Goal: Information Seeking & Learning: Learn about a topic

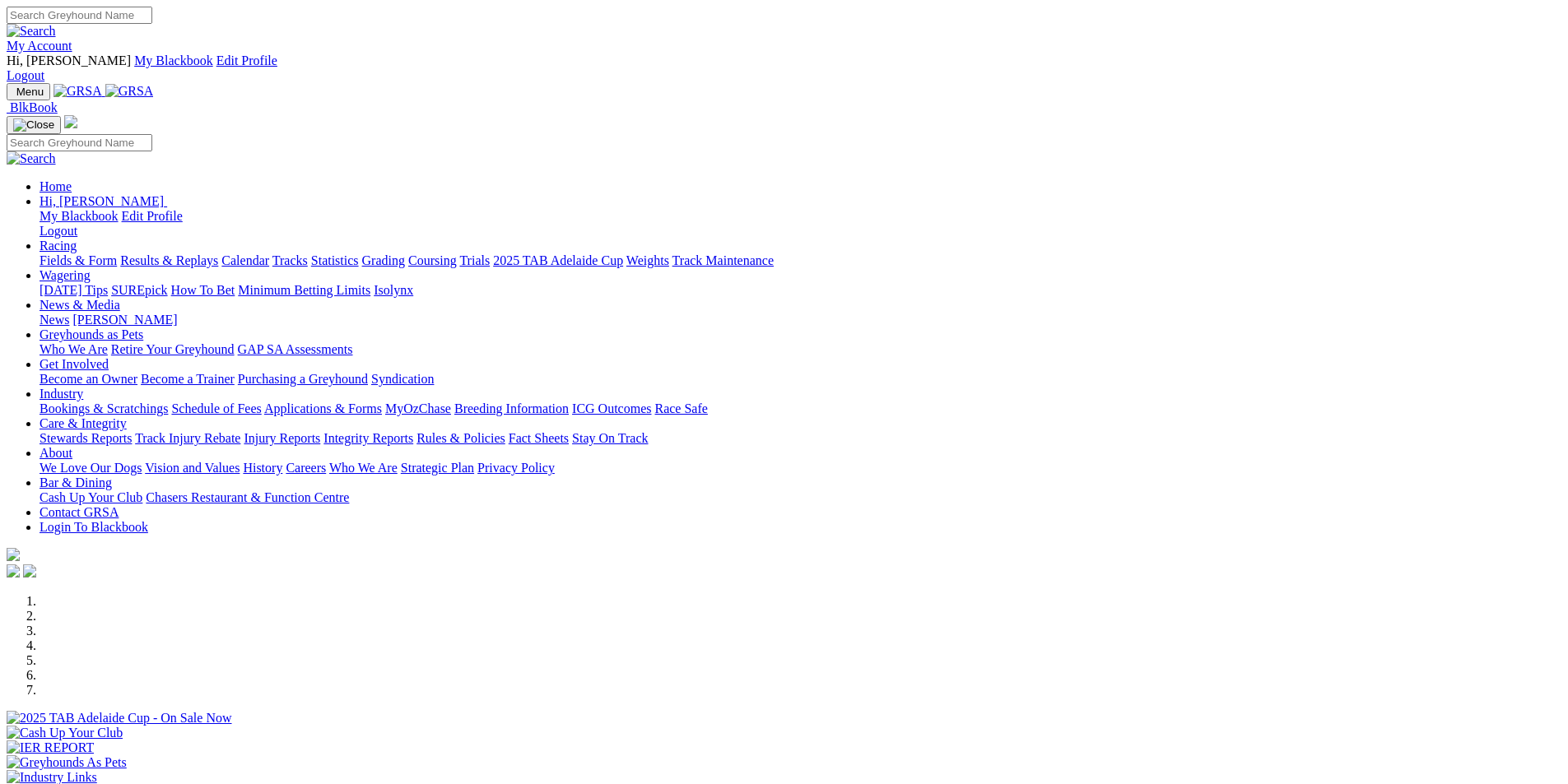
scroll to position [1151, 0]
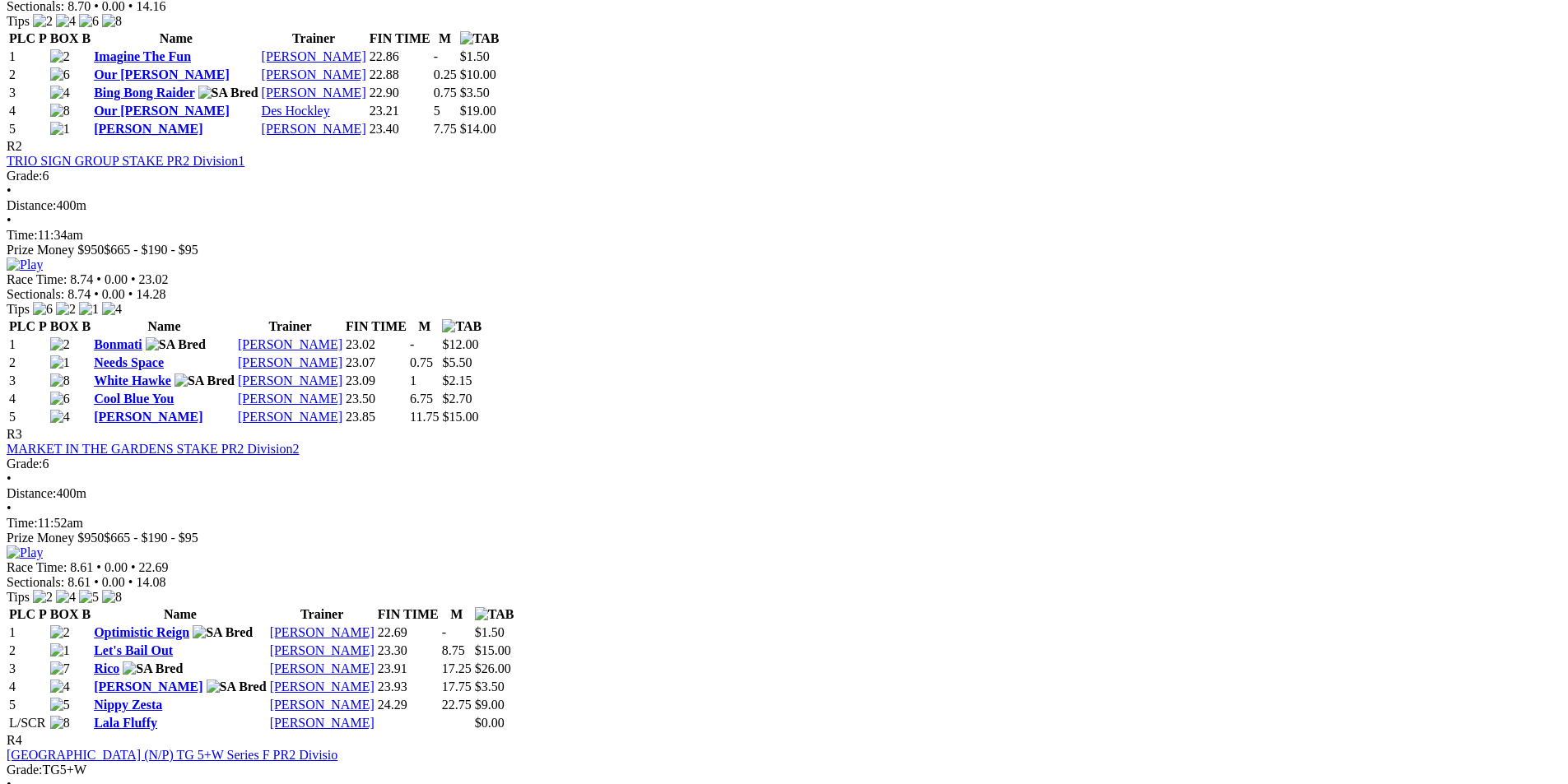
scroll to position [1069, 0]
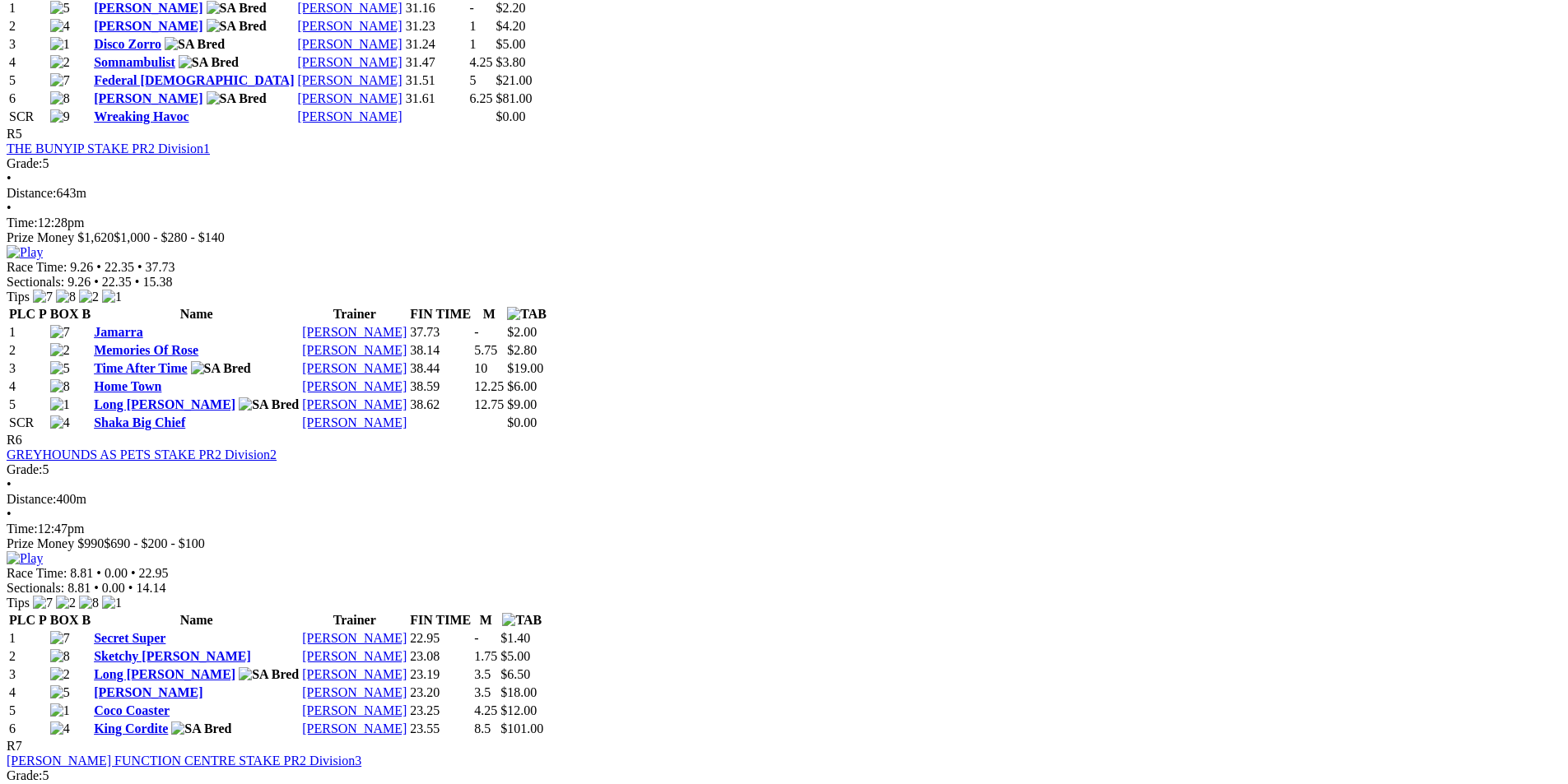
scroll to position [1974, 0]
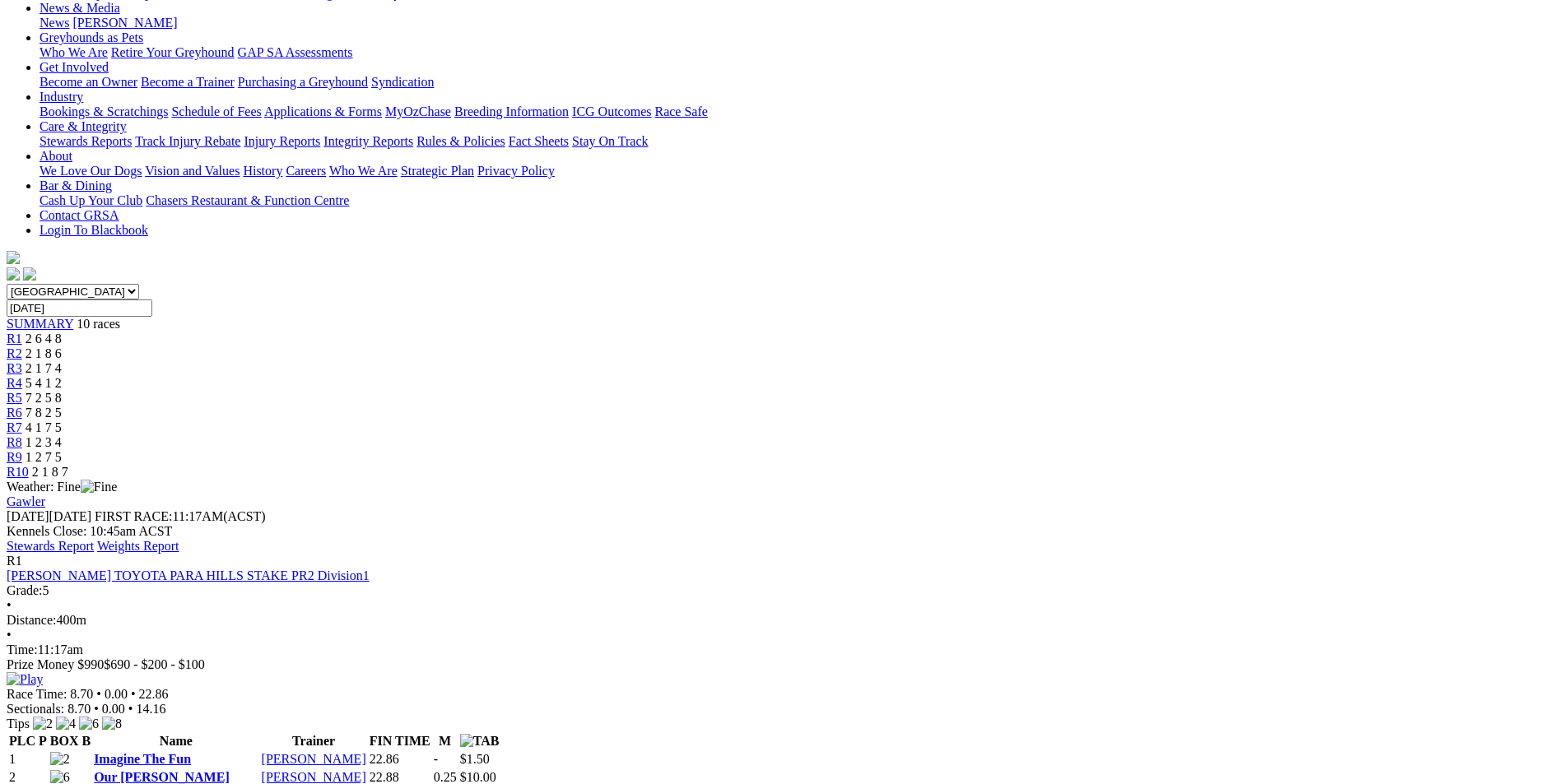
scroll to position [165, 0]
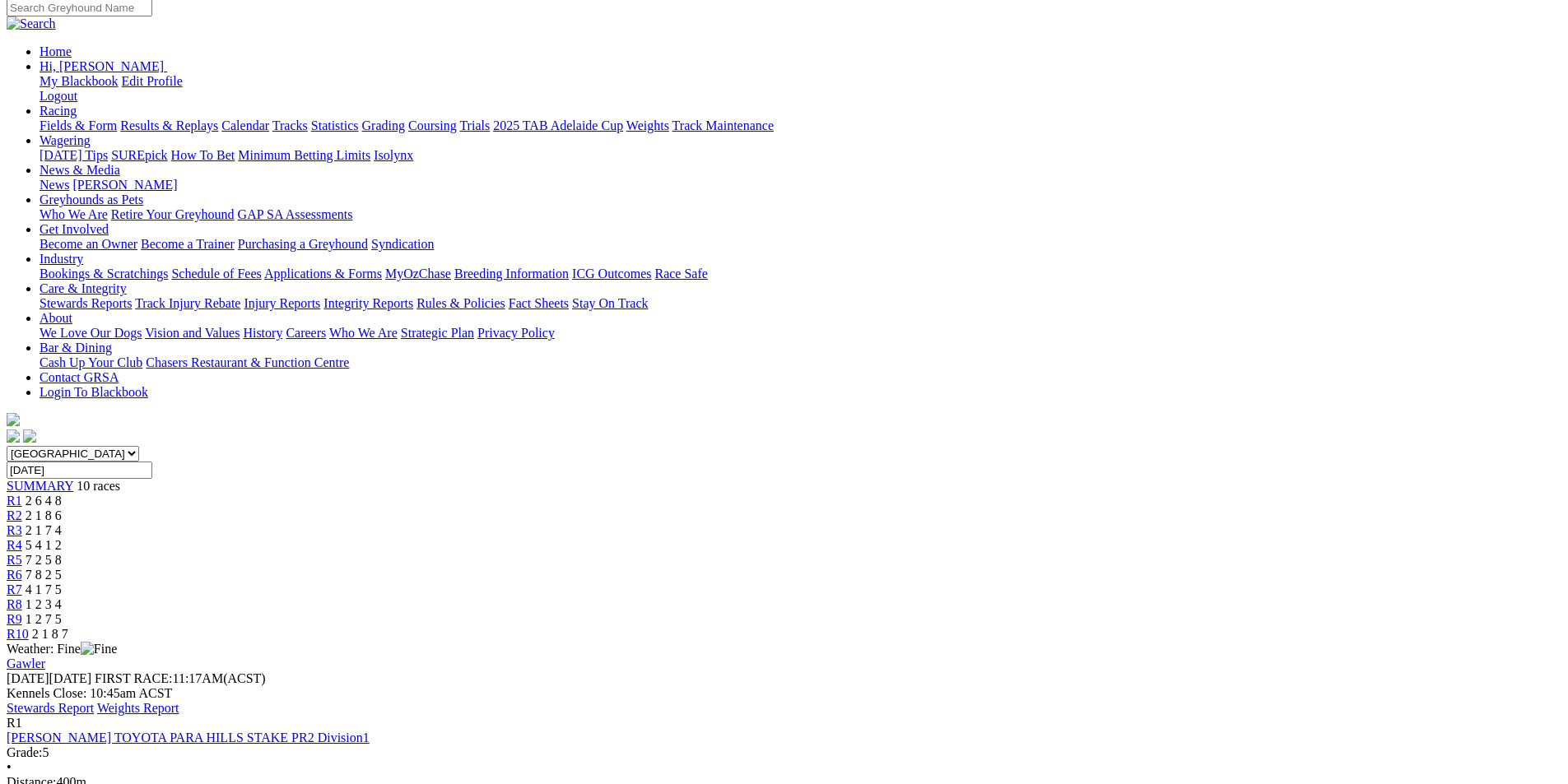
click at [94, 701] on link "Stewards Report" at bounding box center [50, 708] width 87 height 14
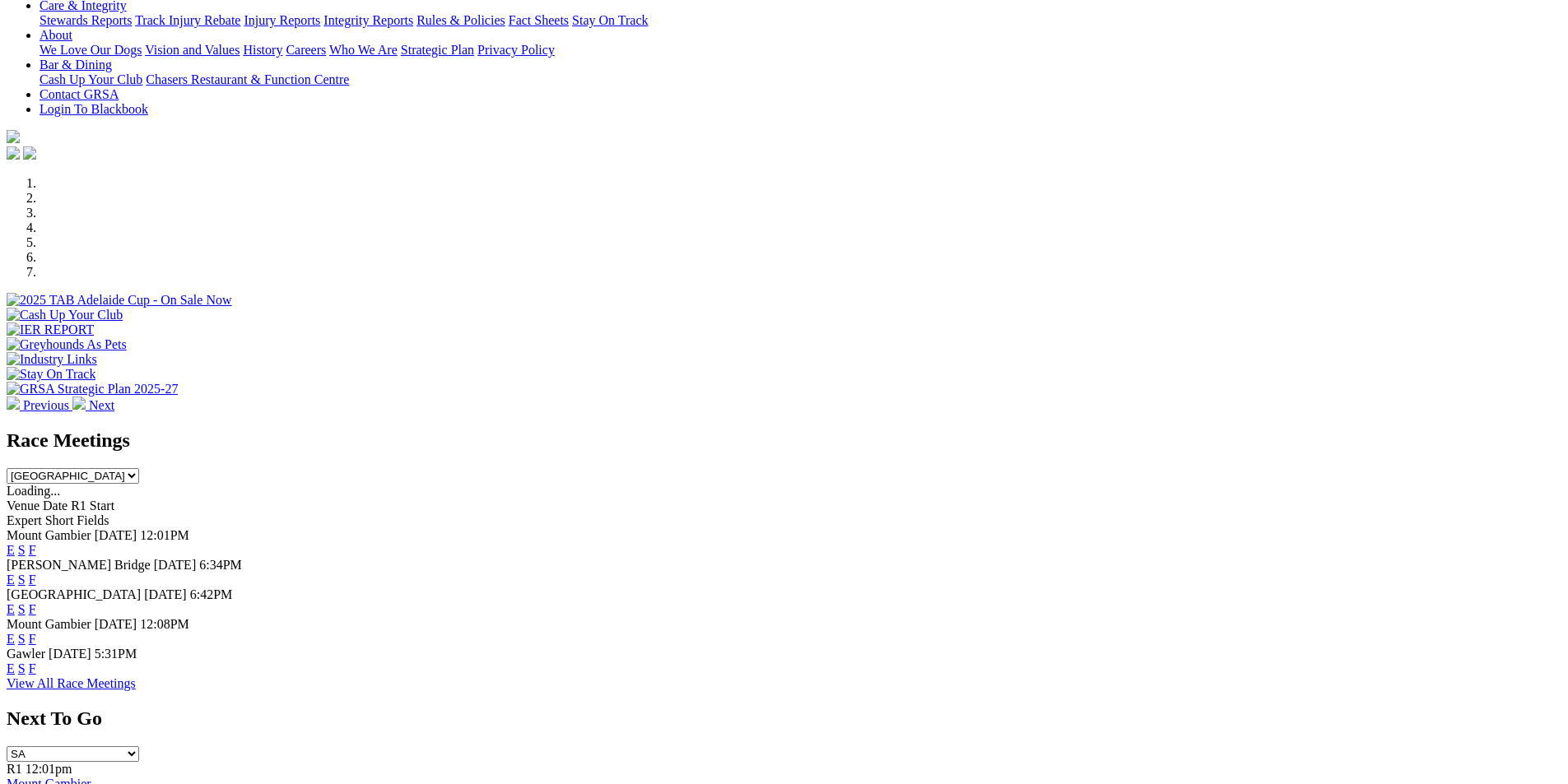
scroll to position [414, 0]
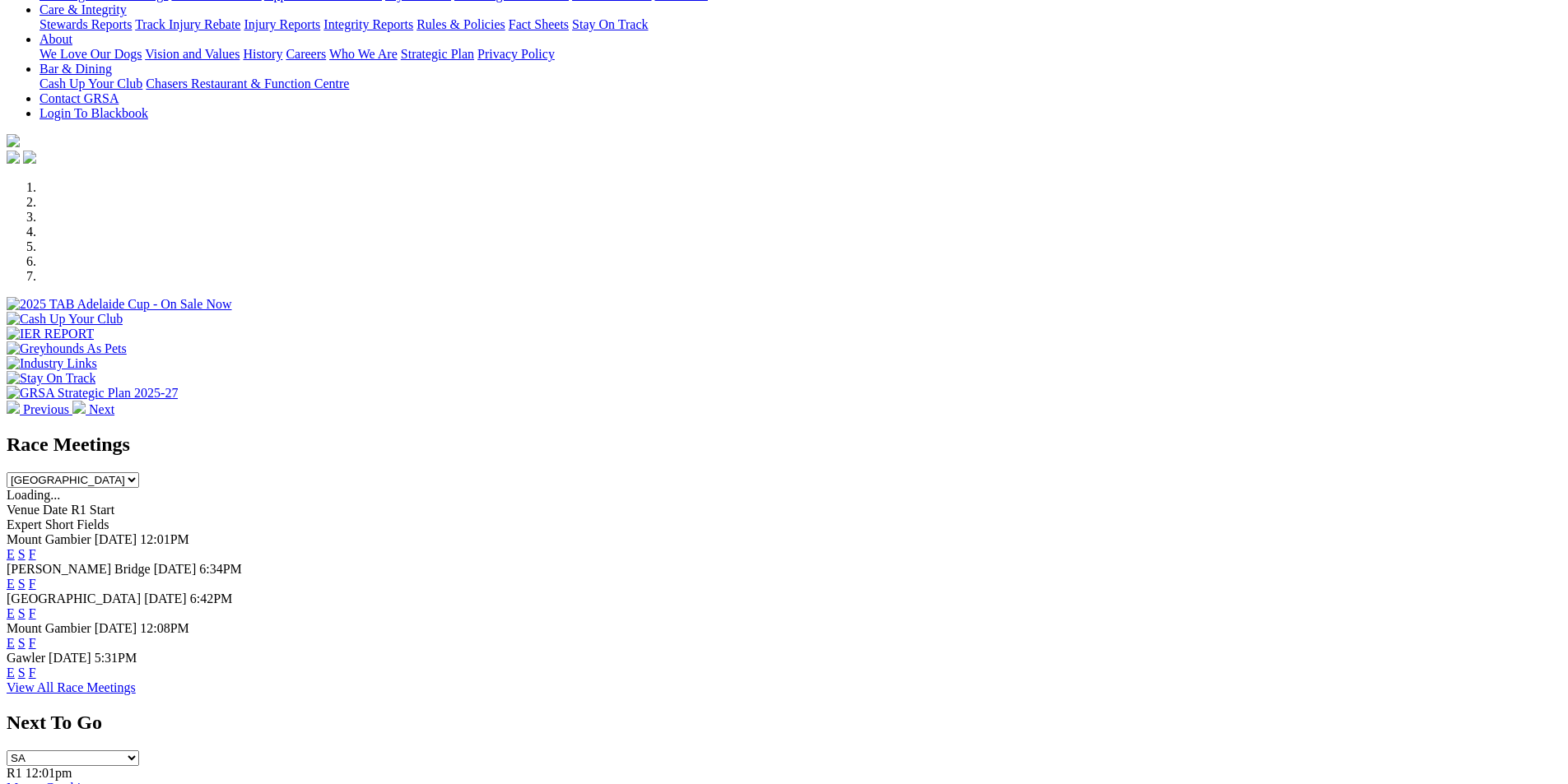
click at [37, 577] on link "F" at bounding box center [33, 583] width 8 height 14
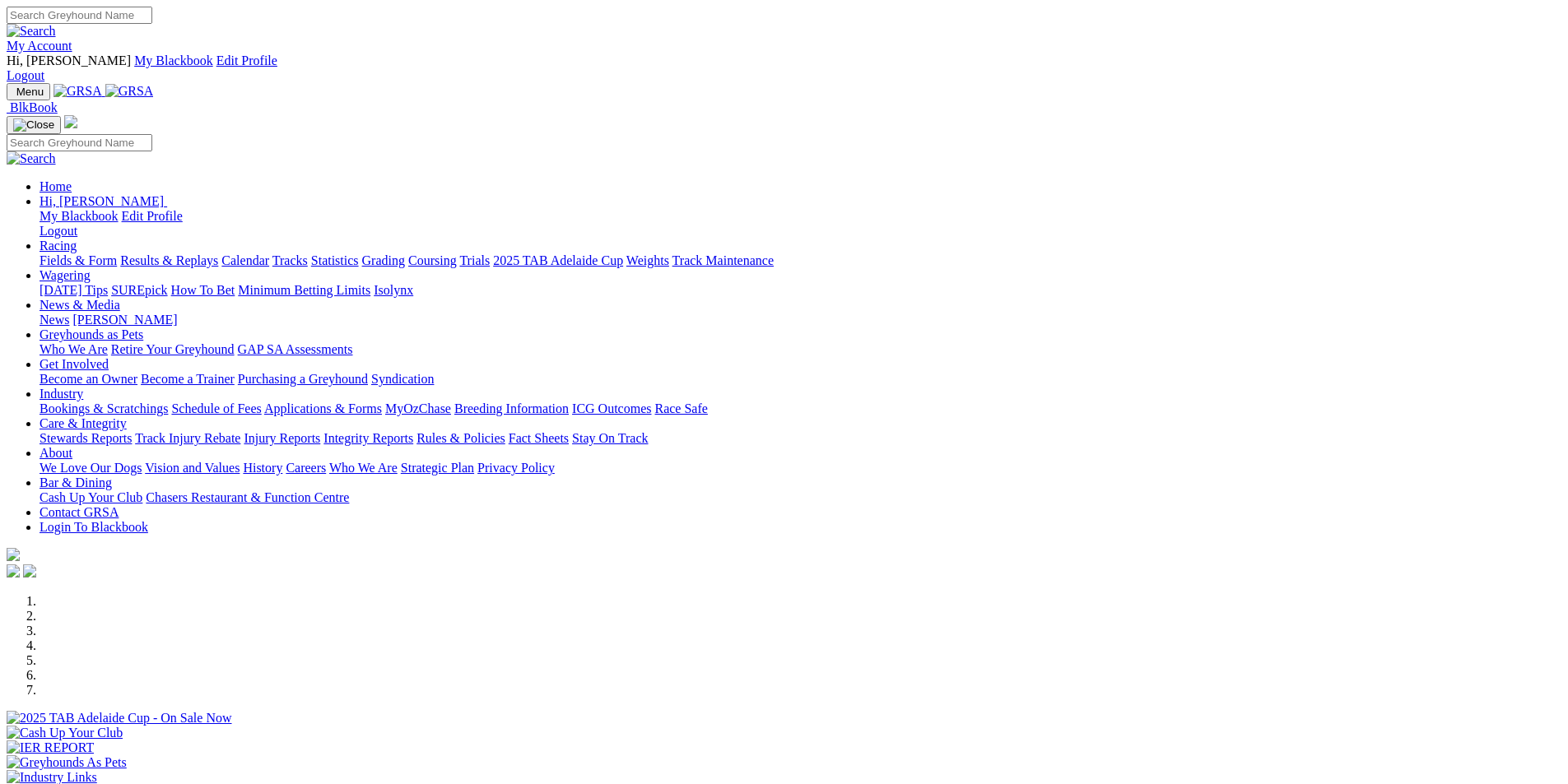
scroll to position [414, 0]
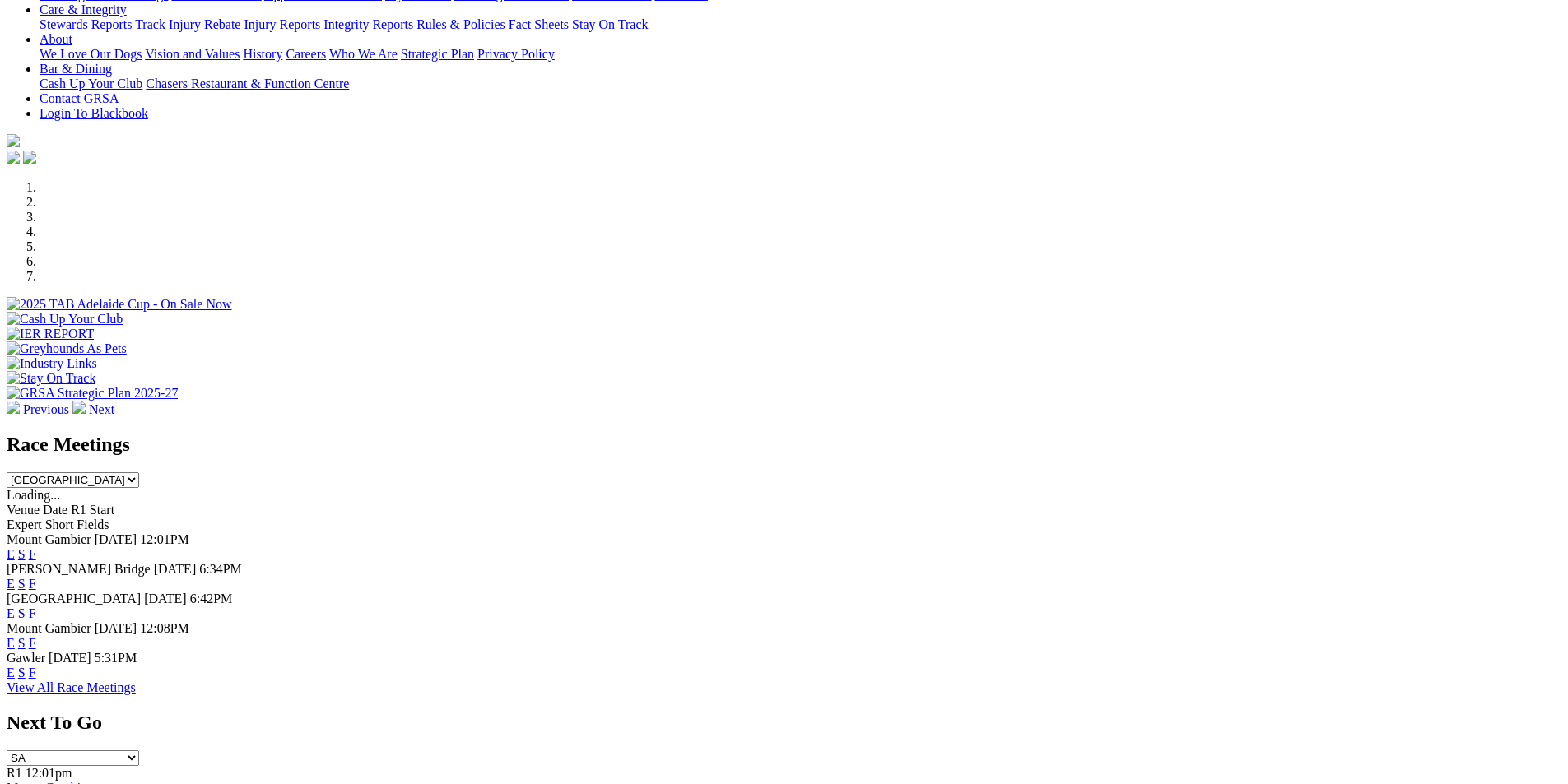
click at [37, 665] on link "F" at bounding box center [33, 672] width 8 height 14
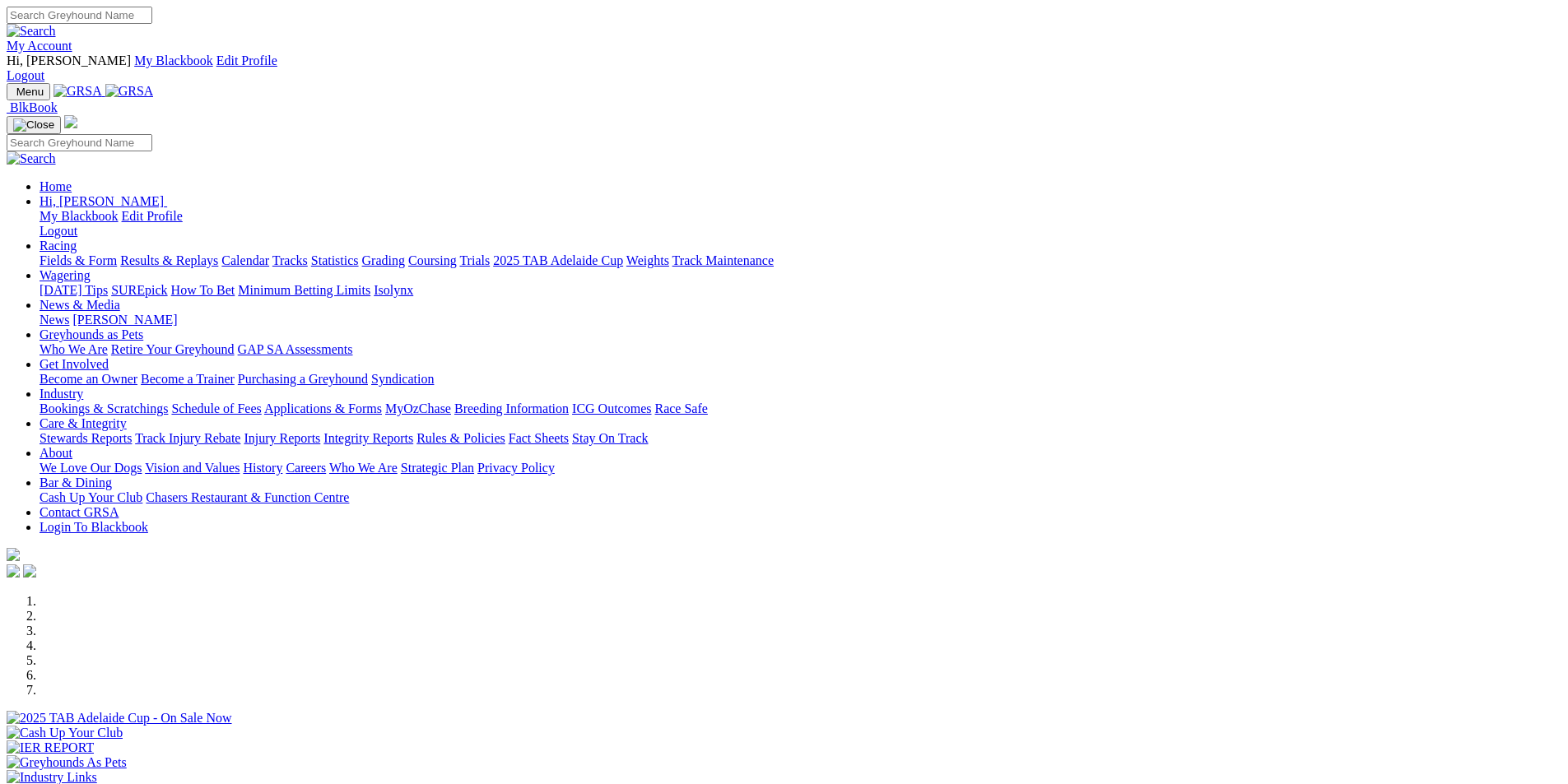
scroll to position [414, 0]
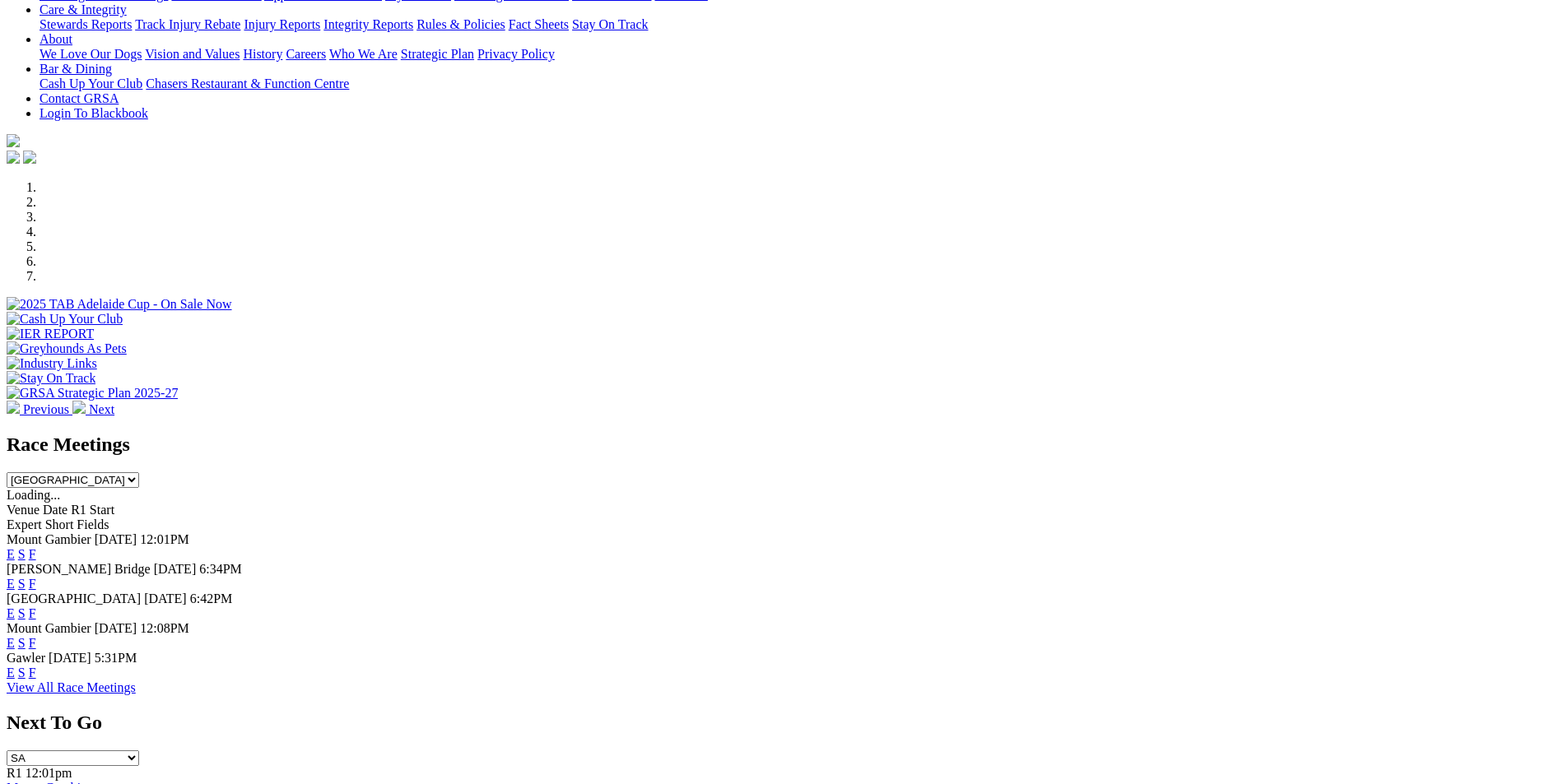
click at [37, 547] on link "F" at bounding box center [33, 554] width 8 height 14
